Goal: Task Accomplishment & Management: Use online tool/utility

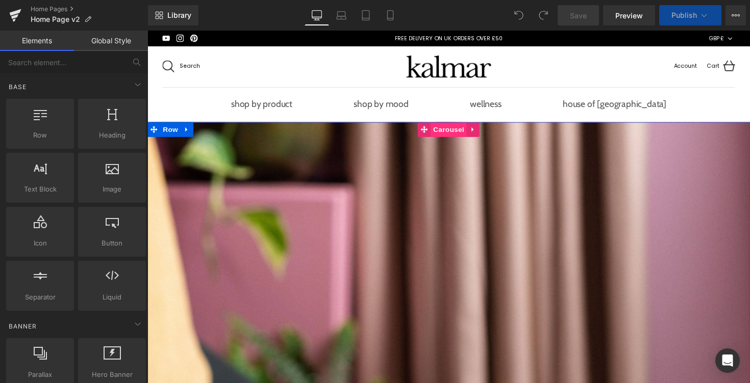
click at [440, 129] on span "Carousel" at bounding box center [456, 131] width 37 height 15
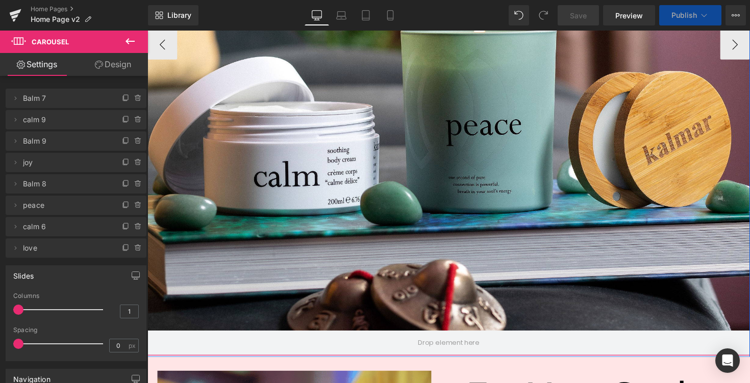
scroll to position [419, 0]
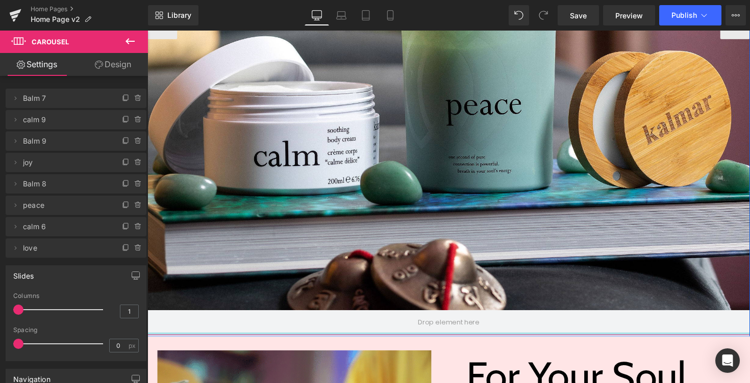
drag, startPoint x: 403, startPoint y: 341, endPoint x: 406, endPoint y: 280, distance: 60.3
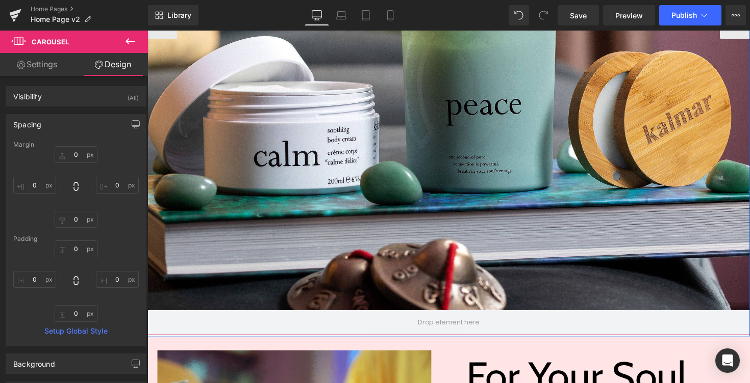
drag, startPoint x: 404, startPoint y: 340, endPoint x: 420, endPoint y: 284, distance: 58.1
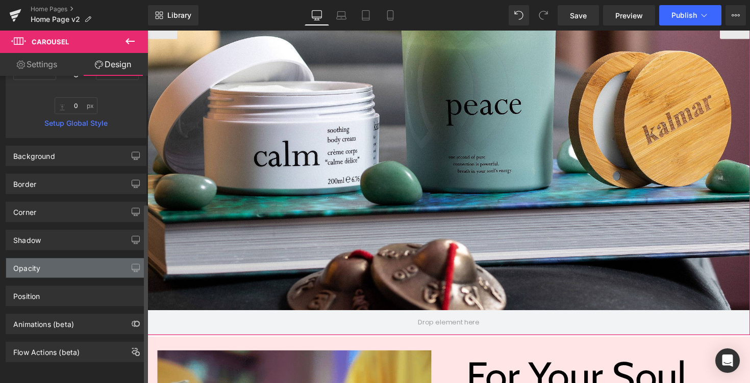
scroll to position [0, 0]
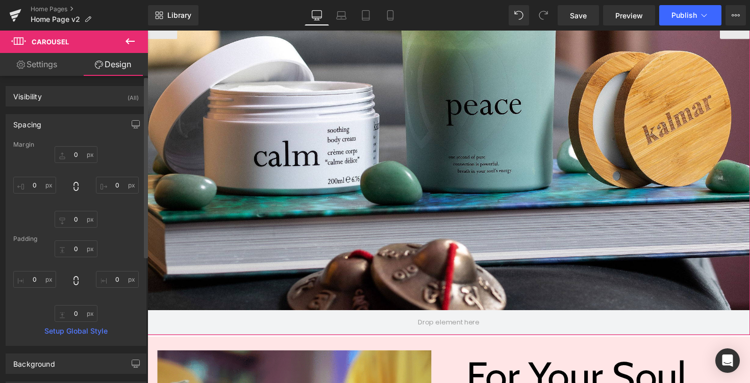
click at [51, 120] on div "Spacing" at bounding box center [76, 124] width 140 height 19
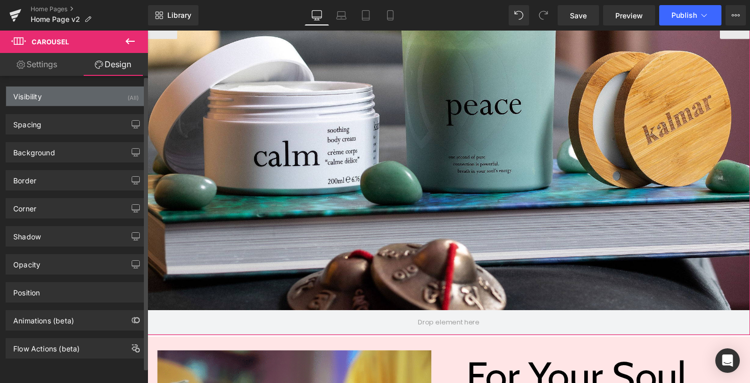
click at [61, 105] on div "Visibility (All)" at bounding box center [76, 96] width 140 height 19
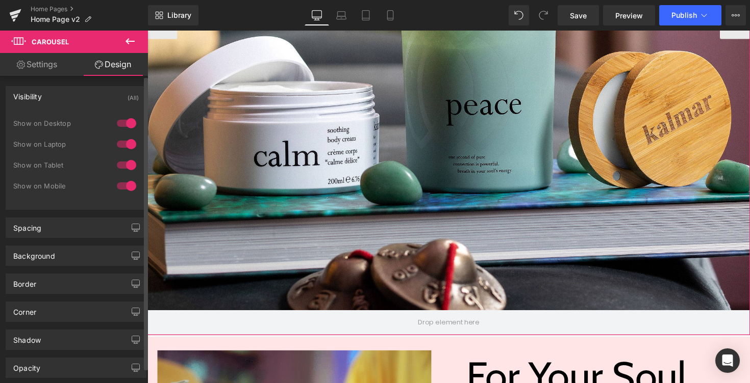
click at [65, 102] on div "Visibility (All)" at bounding box center [76, 96] width 140 height 19
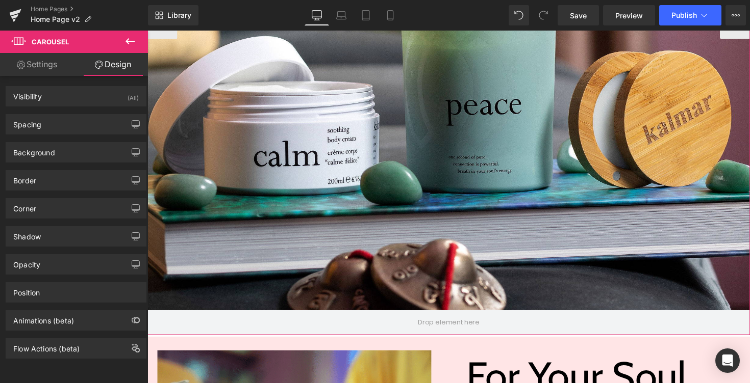
click at [65, 64] on link "Settings" at bounding box center [37, 64] width 74 height 23
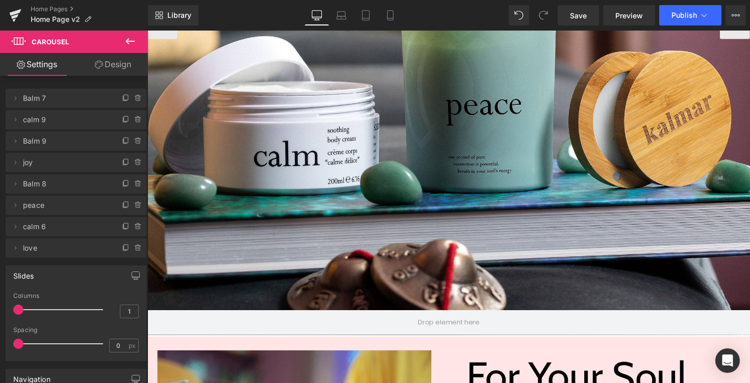
click at [136, 41] on button at bounding box center [130, 42] width 36 height 22
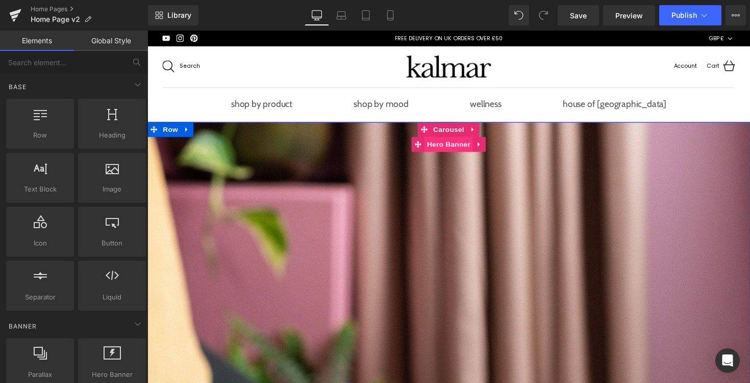
click at [441, 150] on span "Hero Banner" at bounding box center [455, 147] width 49 height 15
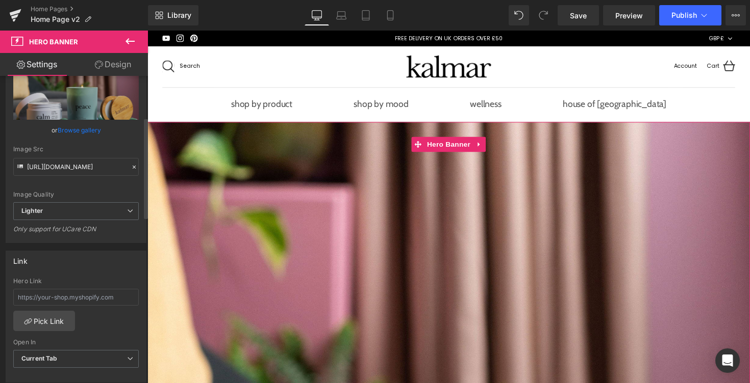
scroll to position [82, 0]
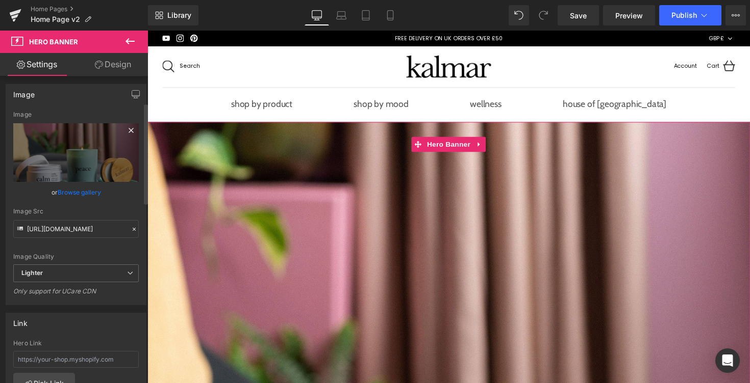
click at [125, 133] on icon at bounding box center [131, 130] width 12 height 12
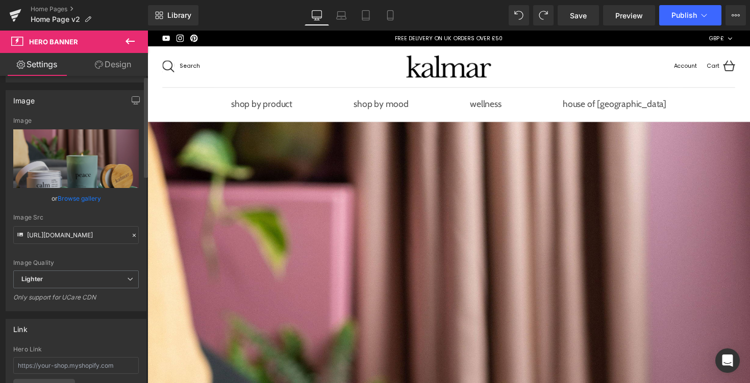
scroll to position [0, 0]
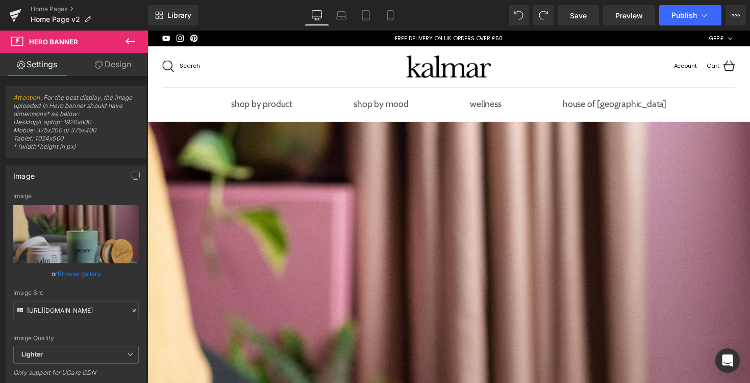
click at [107, 68] on link "Design" at bounding box center [113, 64] width 74 height 23
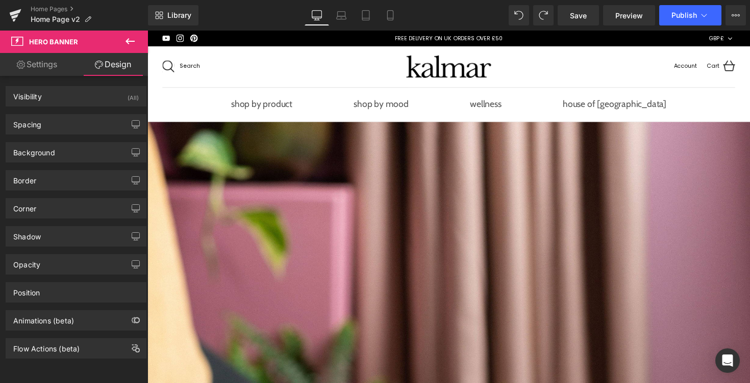
click at [62, 67] on link "Settings" at bounding box center [37, 64] width 74 height 23
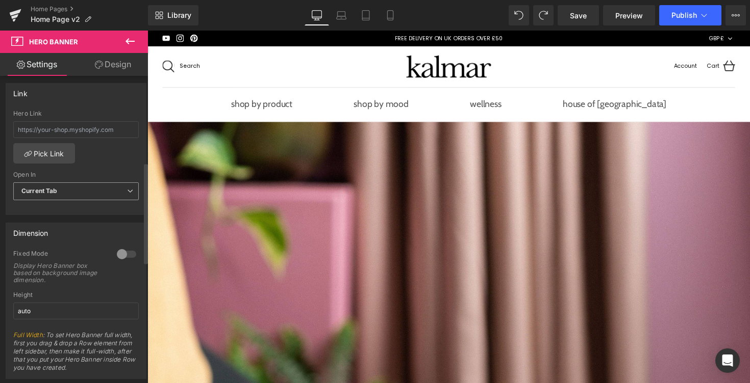
scroll to position [329, 0]
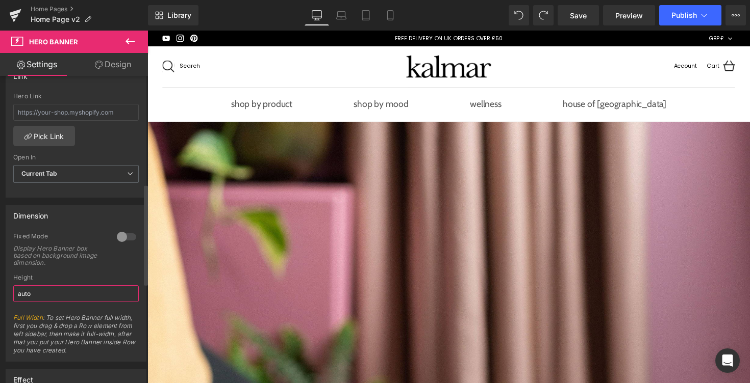
click at [58, 288] on input "auto" at bounding box center [75, 294] width 125 height 17
type input "a"
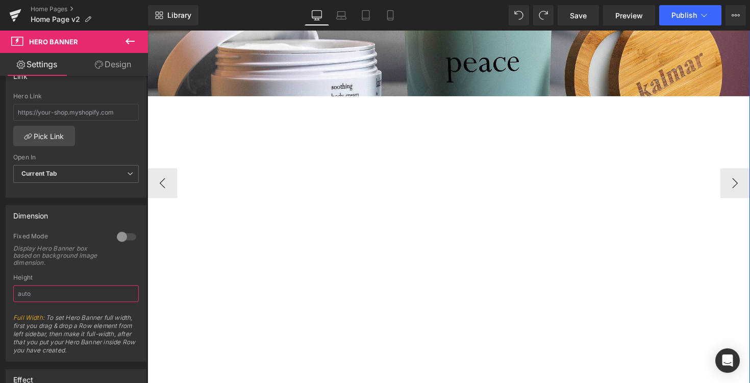
scroll to position [245, 0]
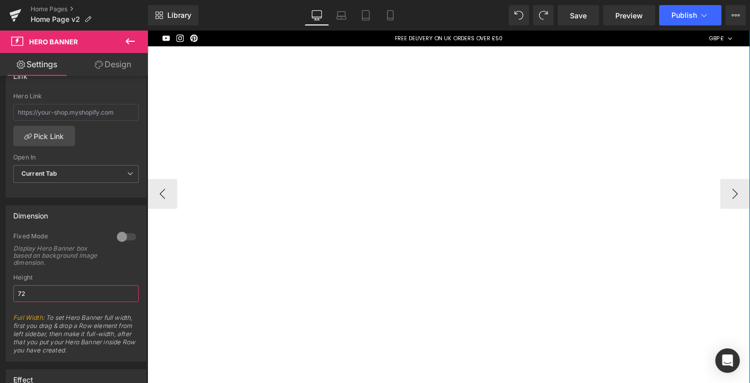
type input "720"
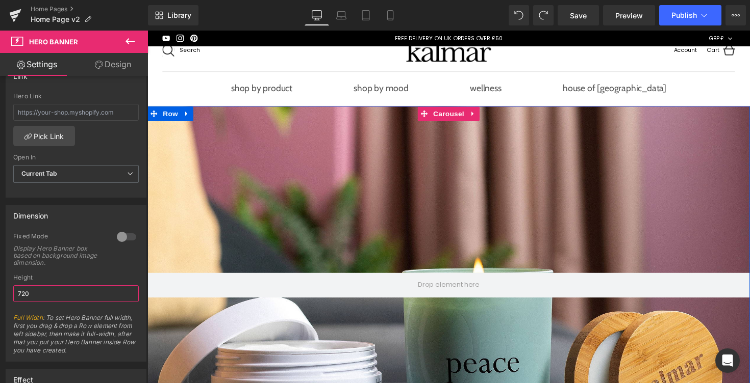
scroll to position [0, 0]
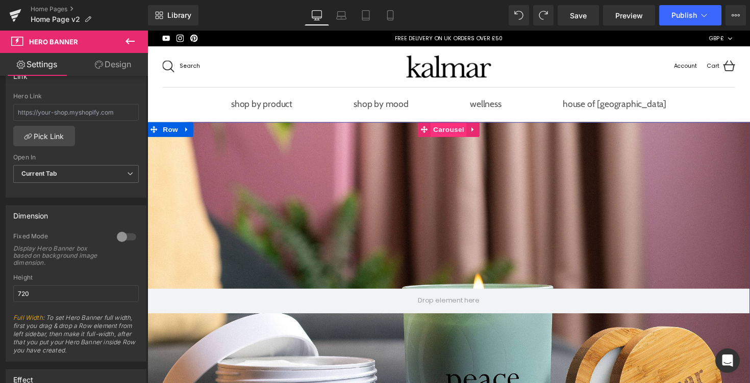
click at [444, 131] on span "Carousel" at bounding box center [456, 131] width 37 height 15
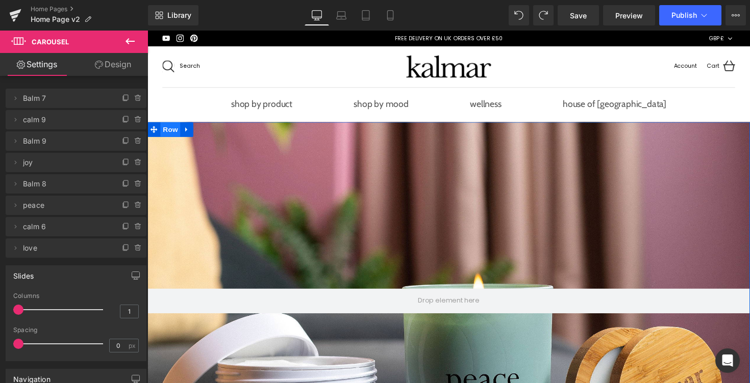
click at [164, 134] on span "Row" at bounding box center [171, 131] width 20 height 15
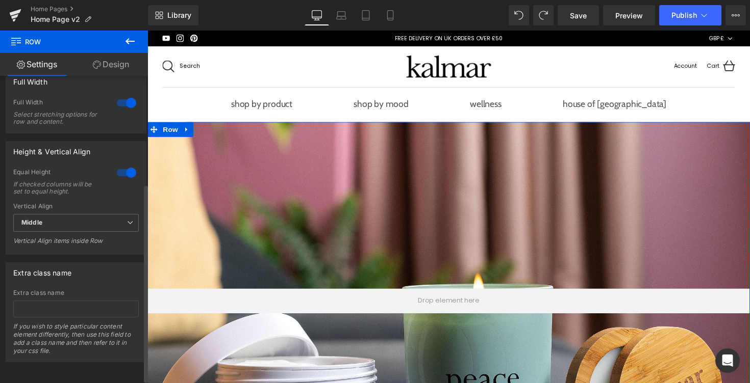
scroll to position [167, 0]
click at [115, 172] on div at bounding box center [126, 173] width 24 height 16
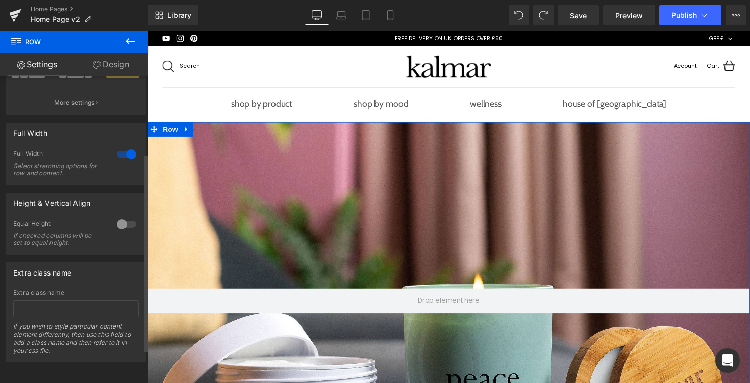
scroll to position [120, 0]
click at [120, 223] on div at bounding box center [126, 224] width 24 height 16
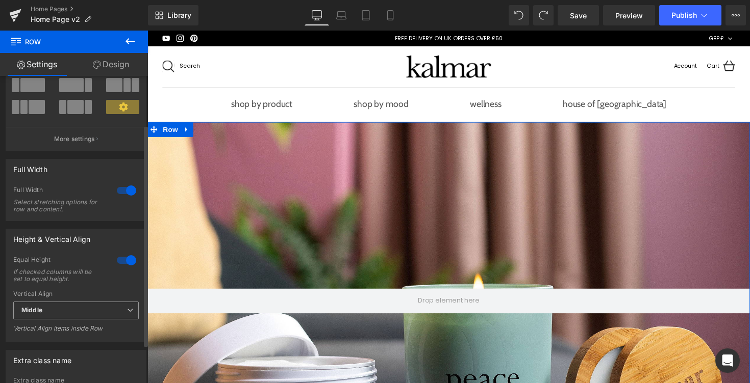
scroll to position [46, 0]
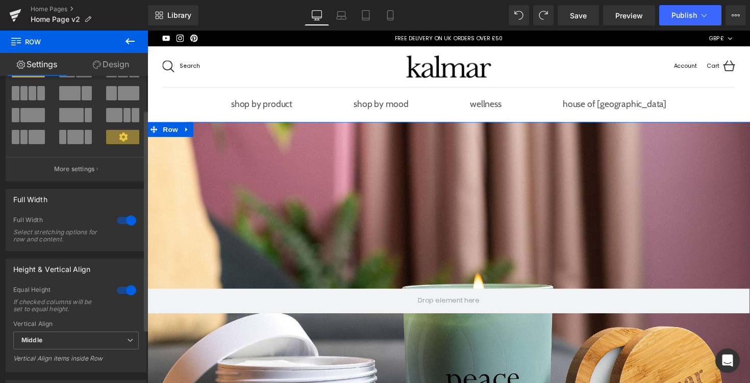
click at [119, 219] on div at bounding box center [126, 221] width 24 height 16
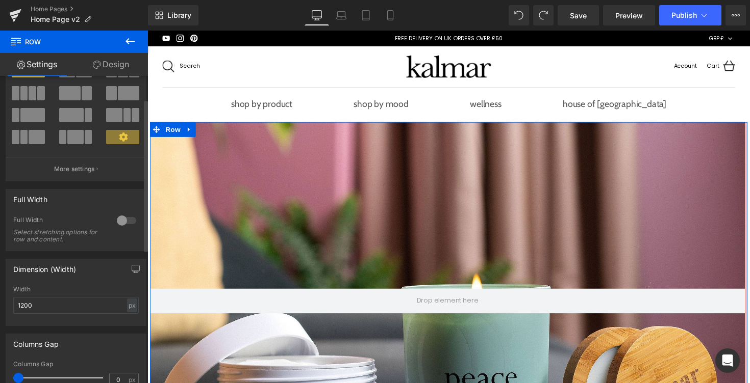
click at [118, 219] on div at bounding box center [126, 221] width 24 height 16
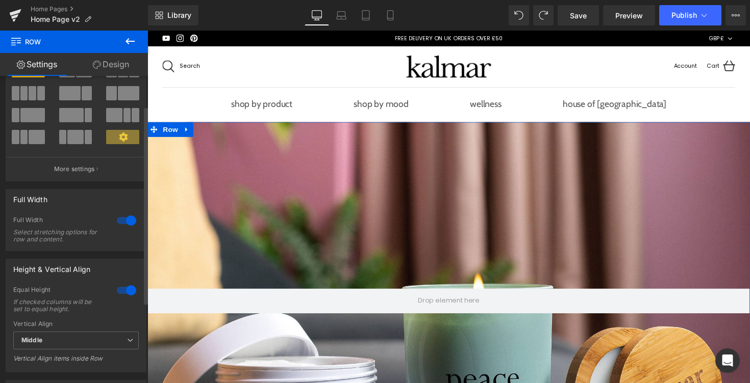
click at [124, 225] on div at bounding box center [126, 221] width 24 height 16
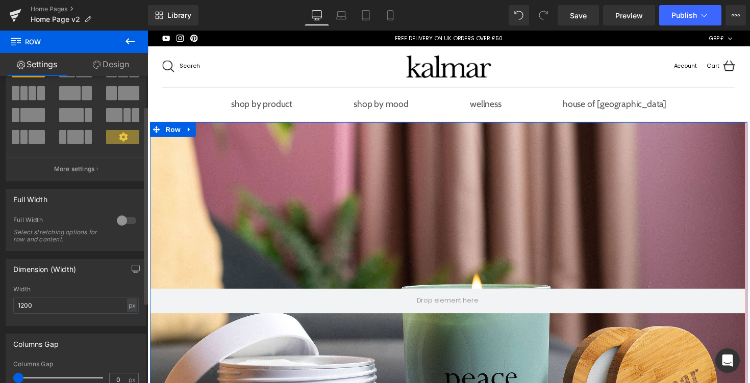
click at [124, 225] on div at bounding box center [126, 221] width 24 height 16
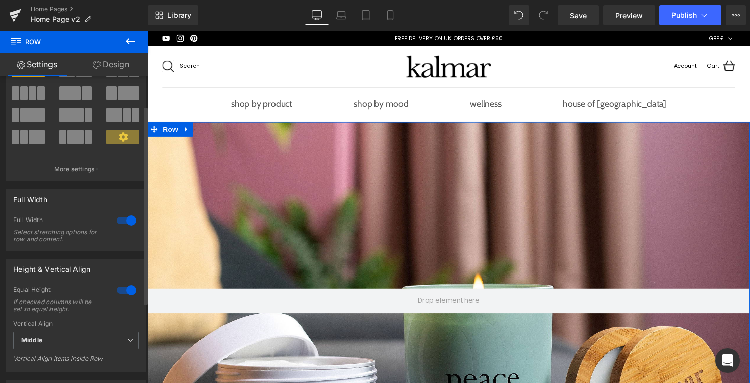
scroll to position [0, 0]
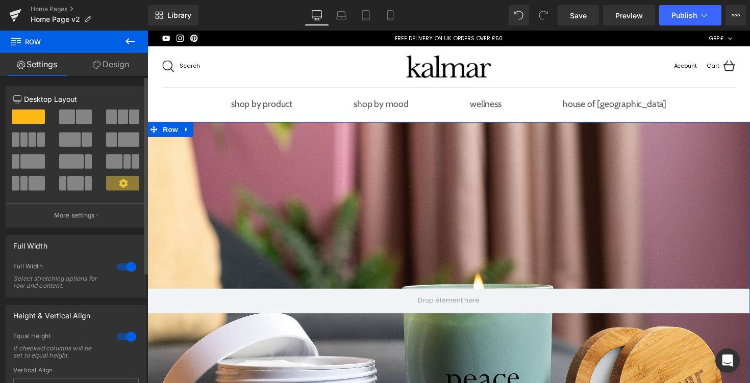
click at [28, 118] on span at bounding box center [28, 117] width 33 height 14
click at [119, 182] on icon at bounding box center [123, 183] width 9 height 9
click at [84, 216] on p "More settings" at bounding box center [74, 215] width 41 height 9
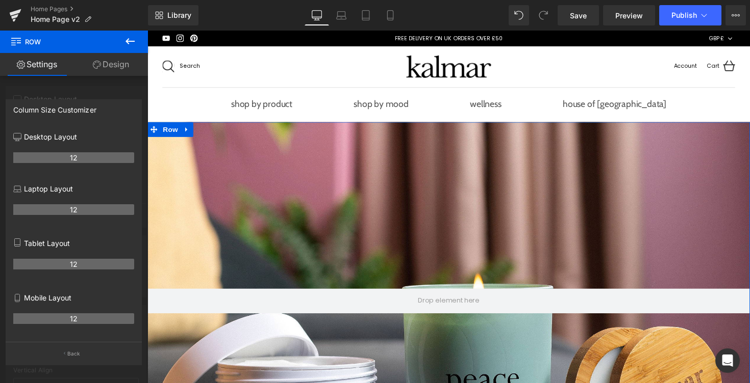
click at [47, 54] on link "Settings" at bounding box center [37, 64] width 74 height 23
click at [63, 346] on button "Back" at bounding box center [74, 353] width 136 height 23
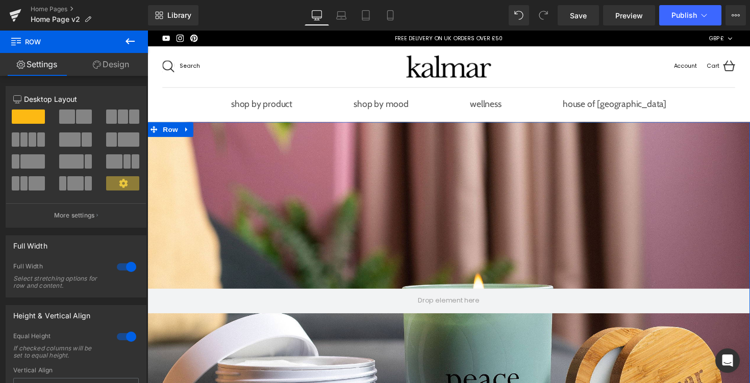
click at [110, 68] on link "Design" at bounding box center [111, 64] width 74 height 23
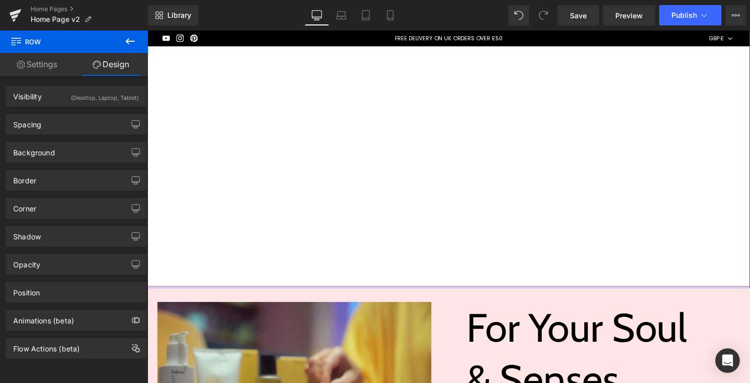
scroll to position [481, 0]
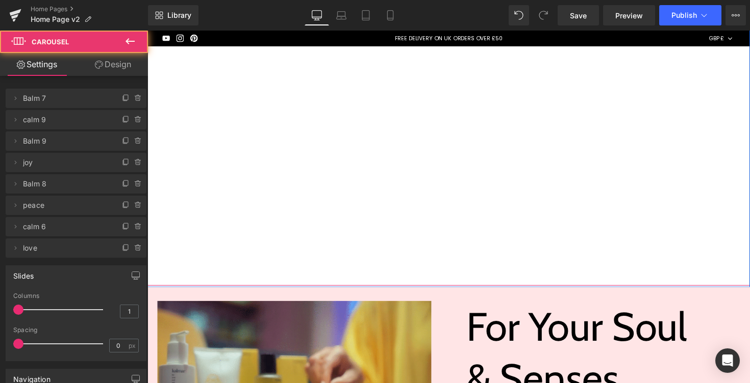
scroll to position [469, 0]
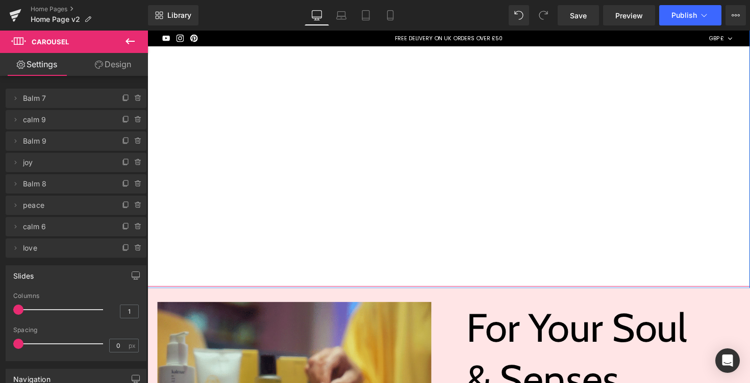
drag, startPoint x: 284, startPoint y: 292, endPoint x: 289, endPoint y: 206, distance: 86.8
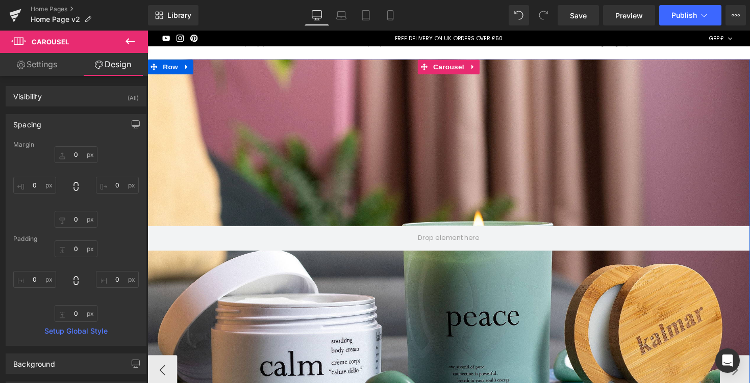
scroll to position [0, 0]
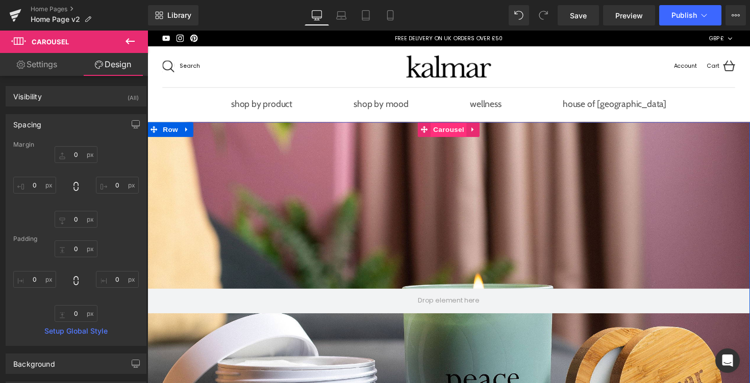
click at [441, 136] on span "Carousel" at bounding box center [456, 131] width 37 height 15
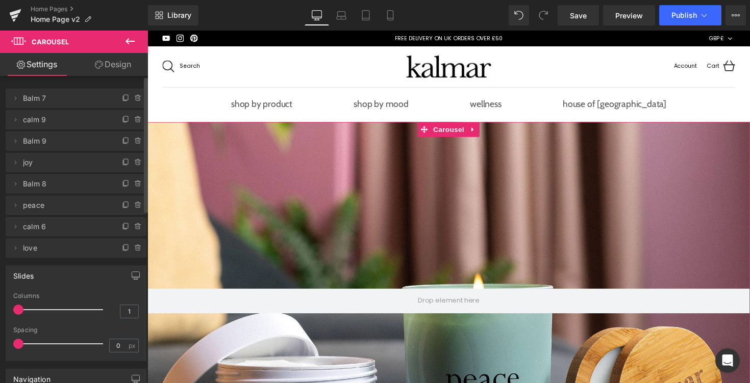
click at [24, 240] on span "love" at bounding box center [66, 248] width 86 height 19
click at [24, 246] on span "love" at bounding box center [66, 248] width 86 height 19
click at [13, 249] on icon at bounding box center [15, 248] width 8 height 8
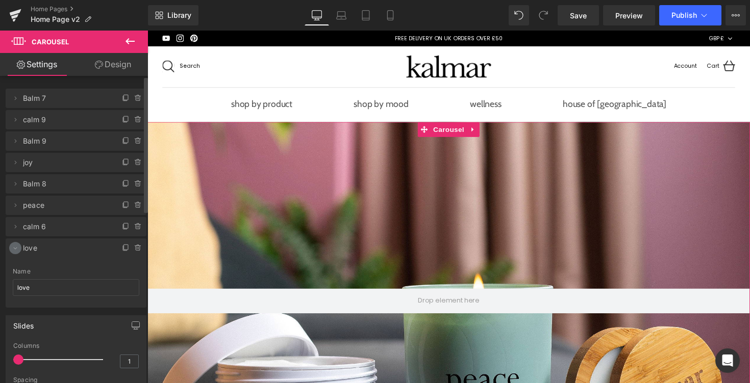
click at [14, 248] on icon at bounding box center [16, 249] width 4 height 2
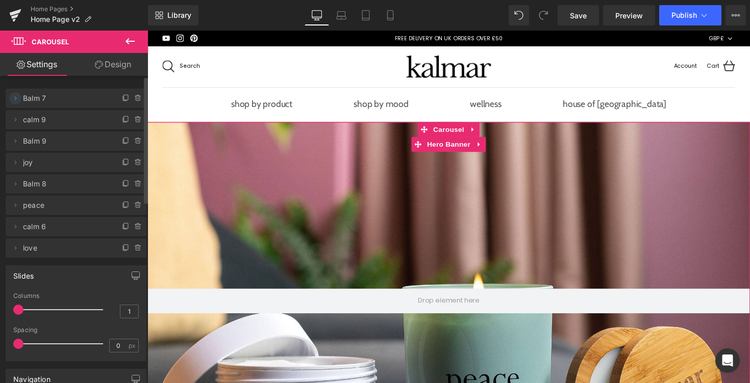
click at [12, 94] on icon at bounding box center [15, 98] width 8 height 8
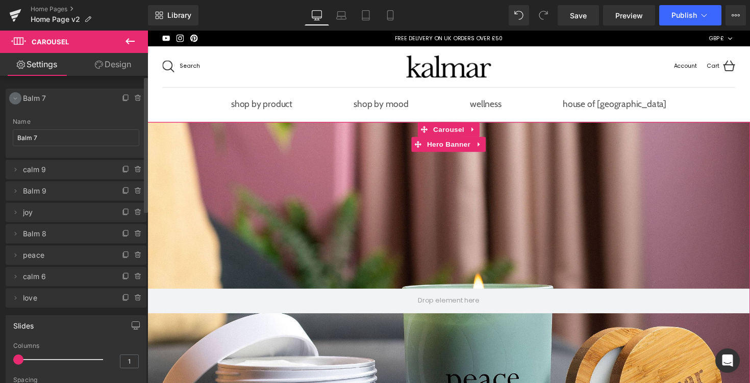
click at [14, 96] on icon at bounding box center [15, 98] width 8 height 8
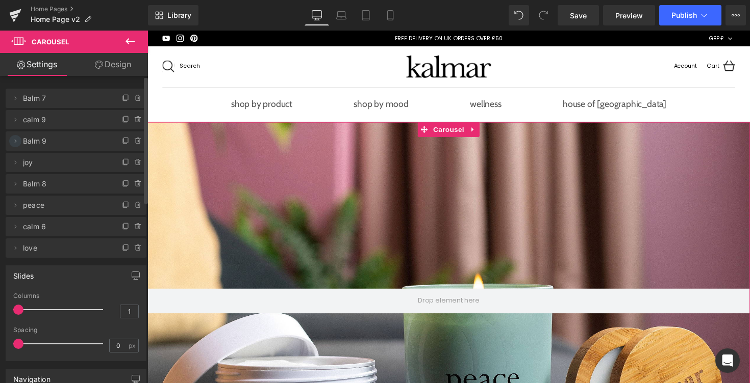
click at [16, 141] on icon at bounding box center [15, 141] width 8 height 8
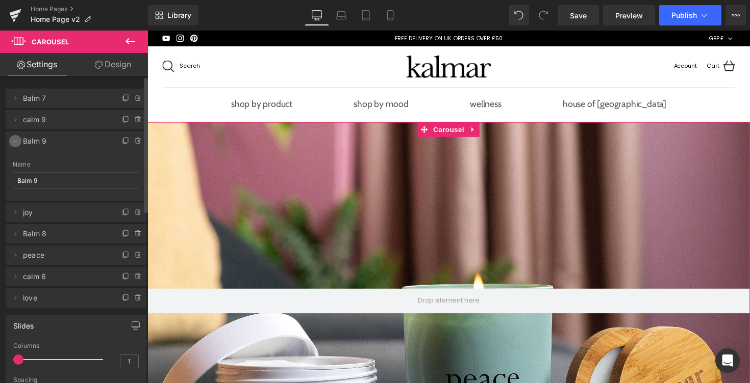
click at [16, 141] on icon at bounding box center [16, 142] width 4 height 2
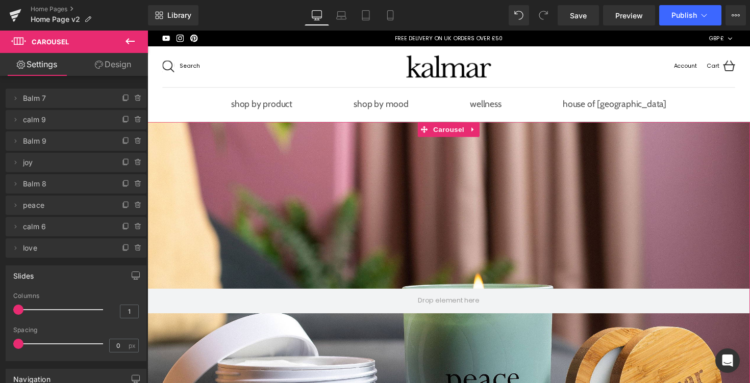
click at [101, 57] on link "Design" at bounding box center [113, 64] width 74 height 23
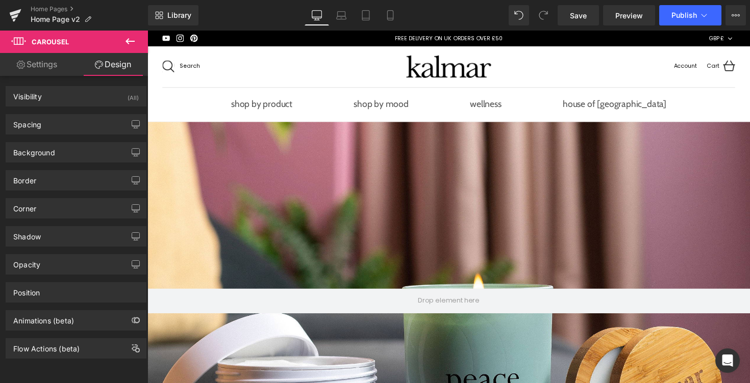
click at [118, 44] on button at bounding box center [130, 42] width 36 height 22
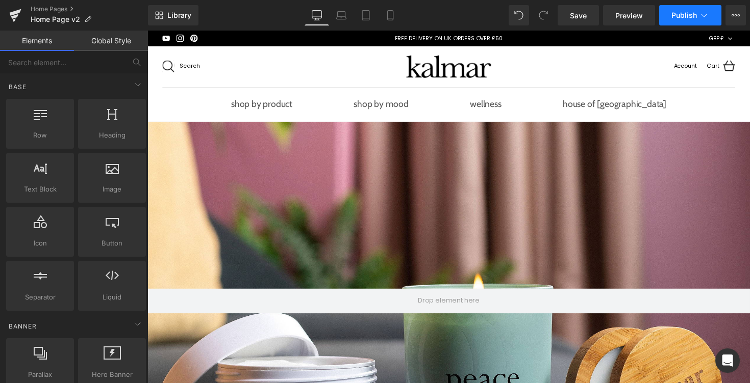
click at [682, 19] on span "Publish" at bounding box center [683, 15] width 25 height 8
